Goal: Task Accomplishment & Management: Manage account settings

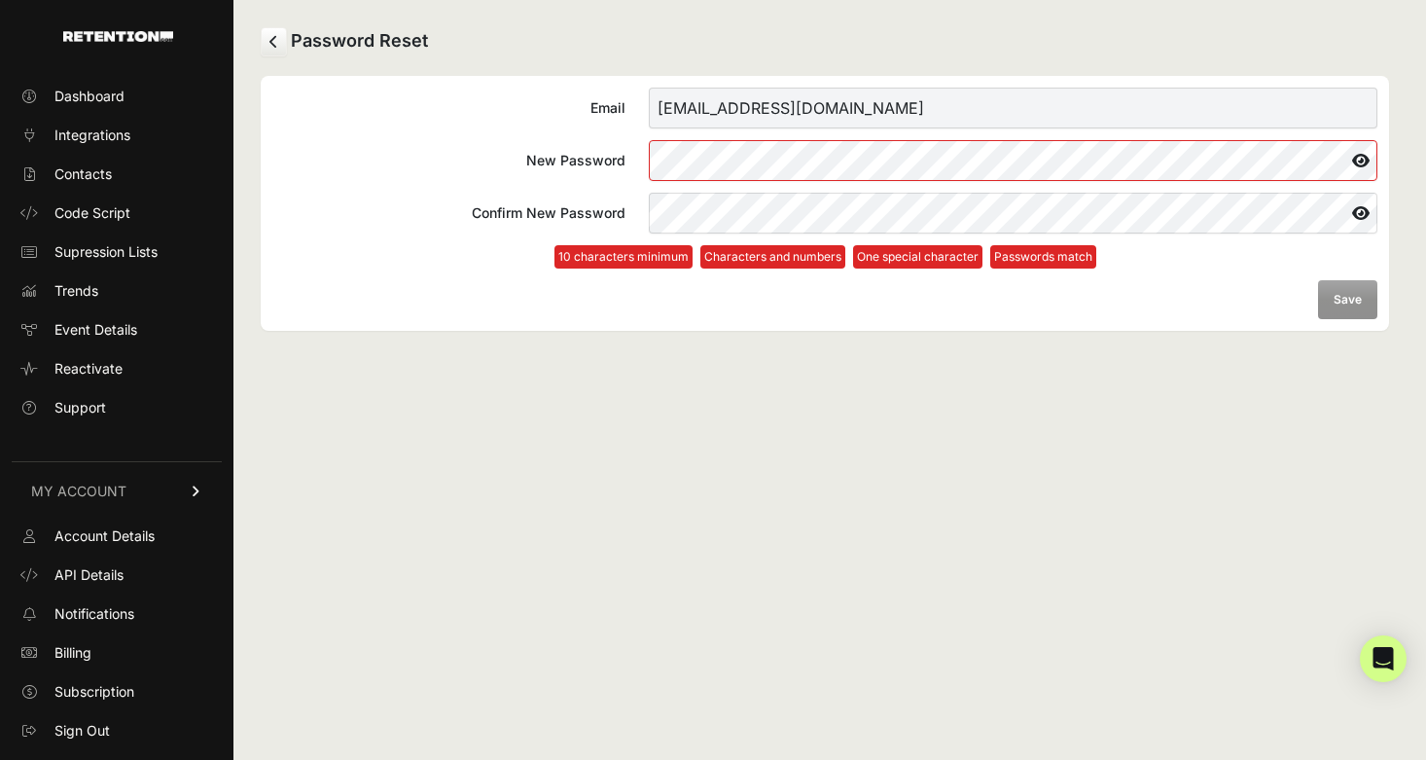
click at [635, 168] on label "New Password" at bounding box center [824, 160] width 1105 height 41
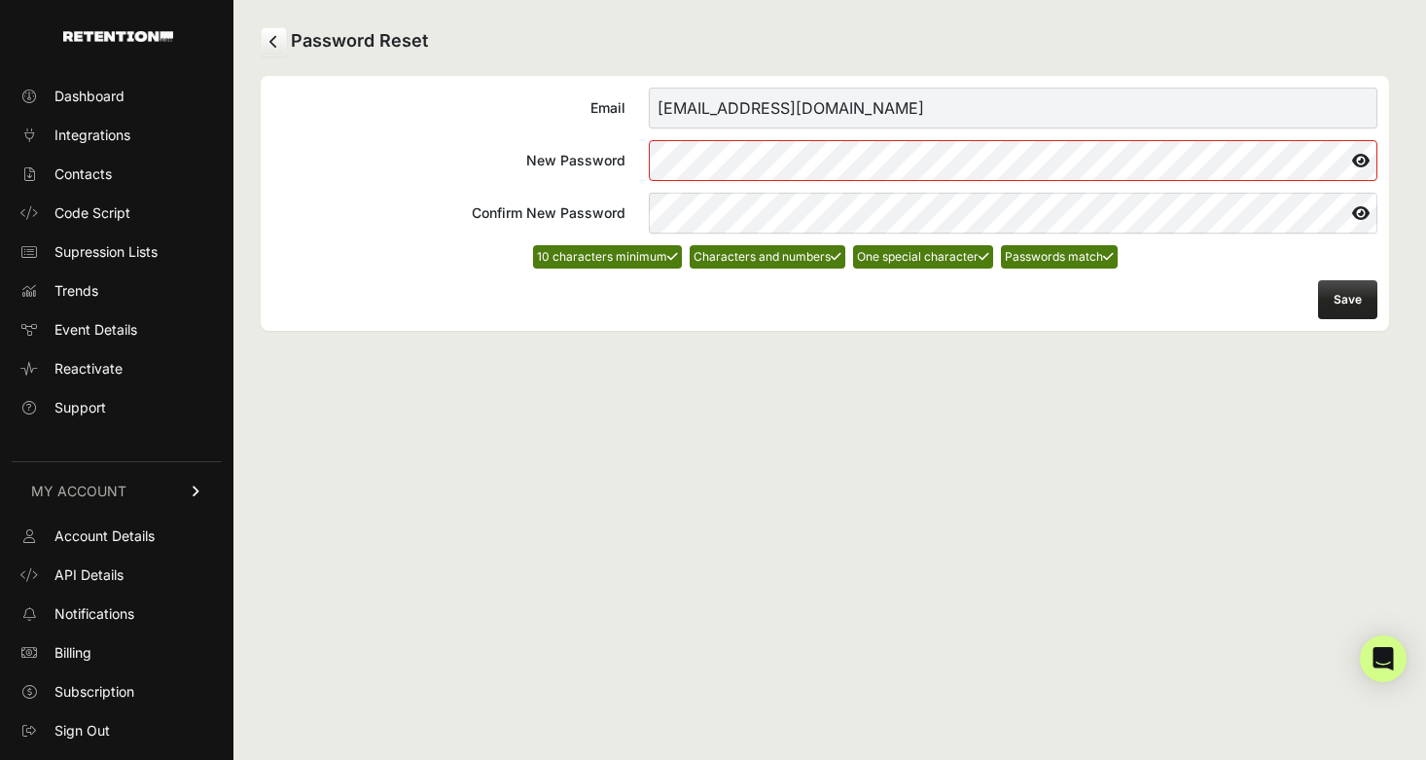
click at [1329, 303] on button "Save" at bounding box center [1347, 299] width 59 height 39
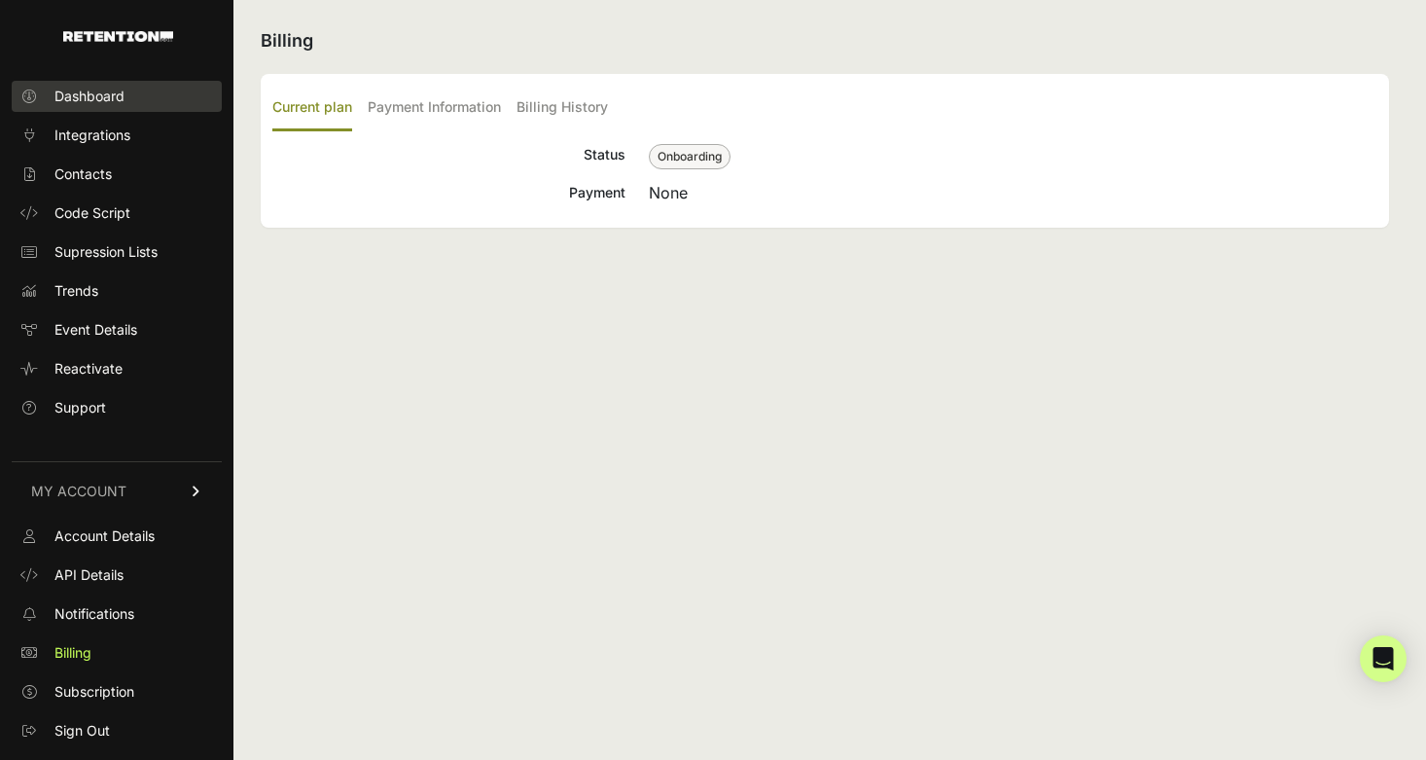
click at [70, 90] on span "Dashboard" at bounding box center [89, 96] width 70 height 19
